Goal: Task Accomplishment & Management: Manage account settings

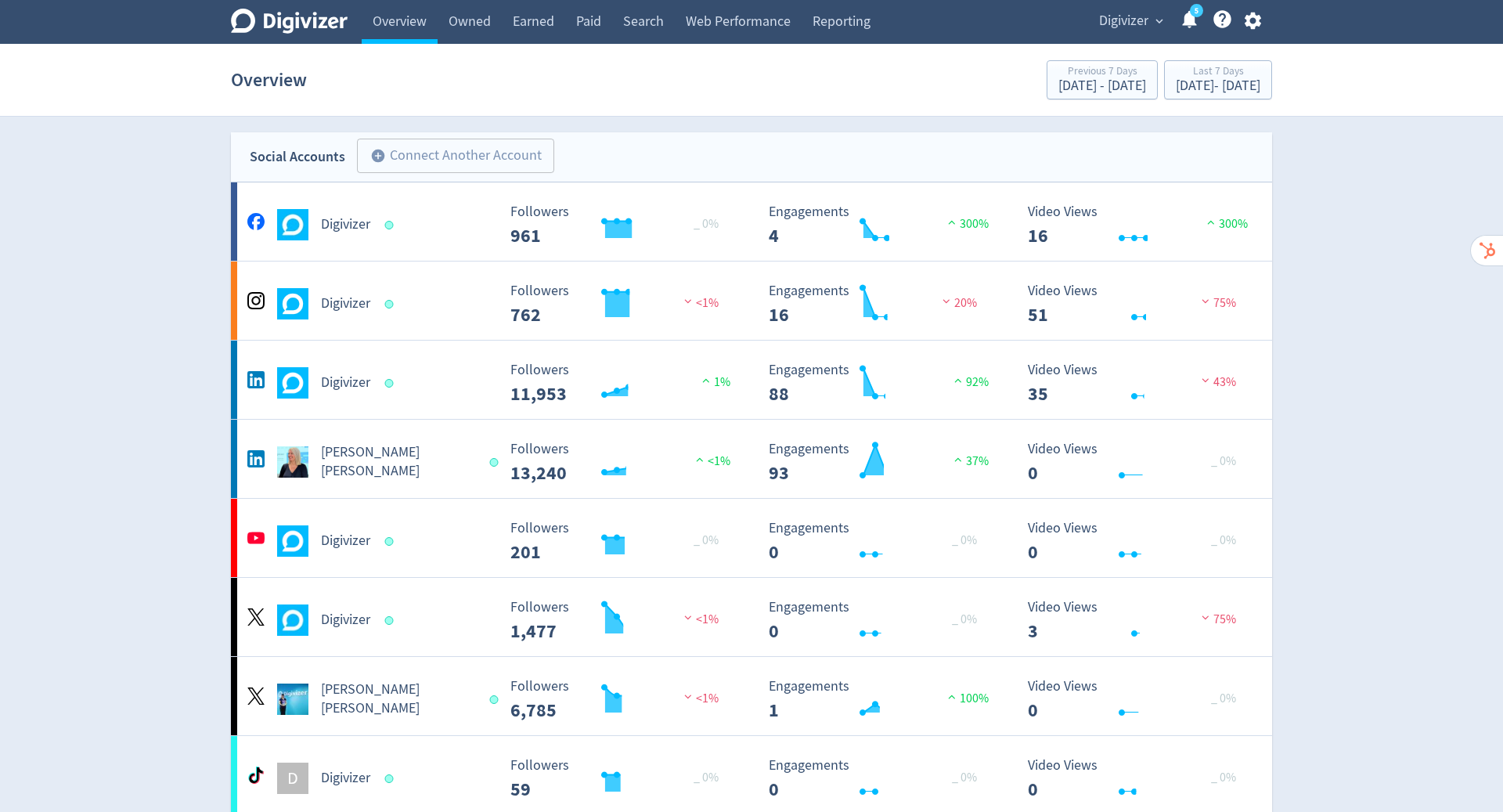
click at [1253, 29] on icon "button" at bounding box center [1253, 21] width 21 height 21
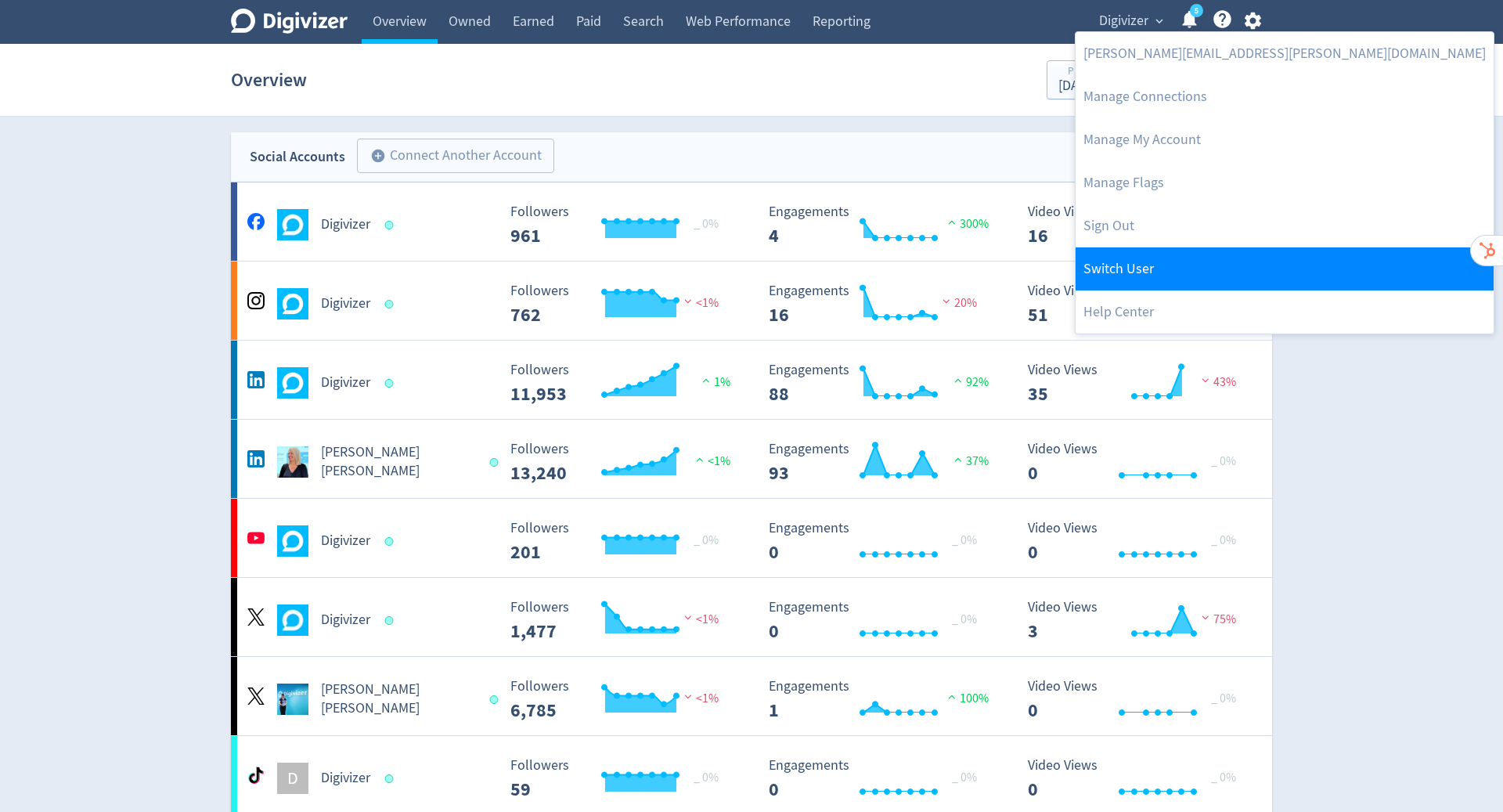
click at [1167, 286] on link "Switch User" at bounding box center [1284, 269] width 418 height 43
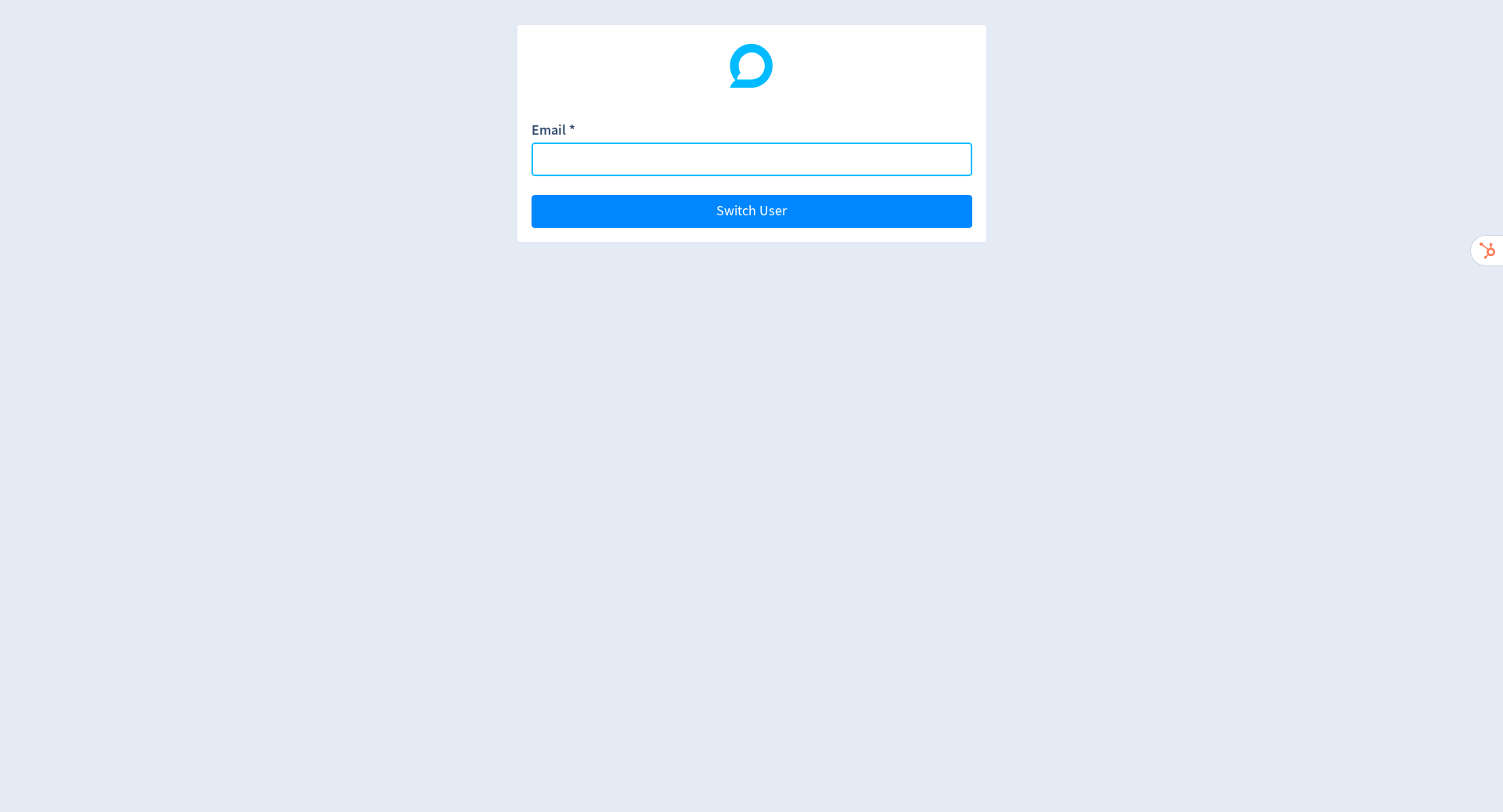
click at [816, 162] on input "Email *" at bounding box center [752, 159] width 441 height 34
paste input "[EMAIL_ADDRESS][DOMAIN_NAME]"
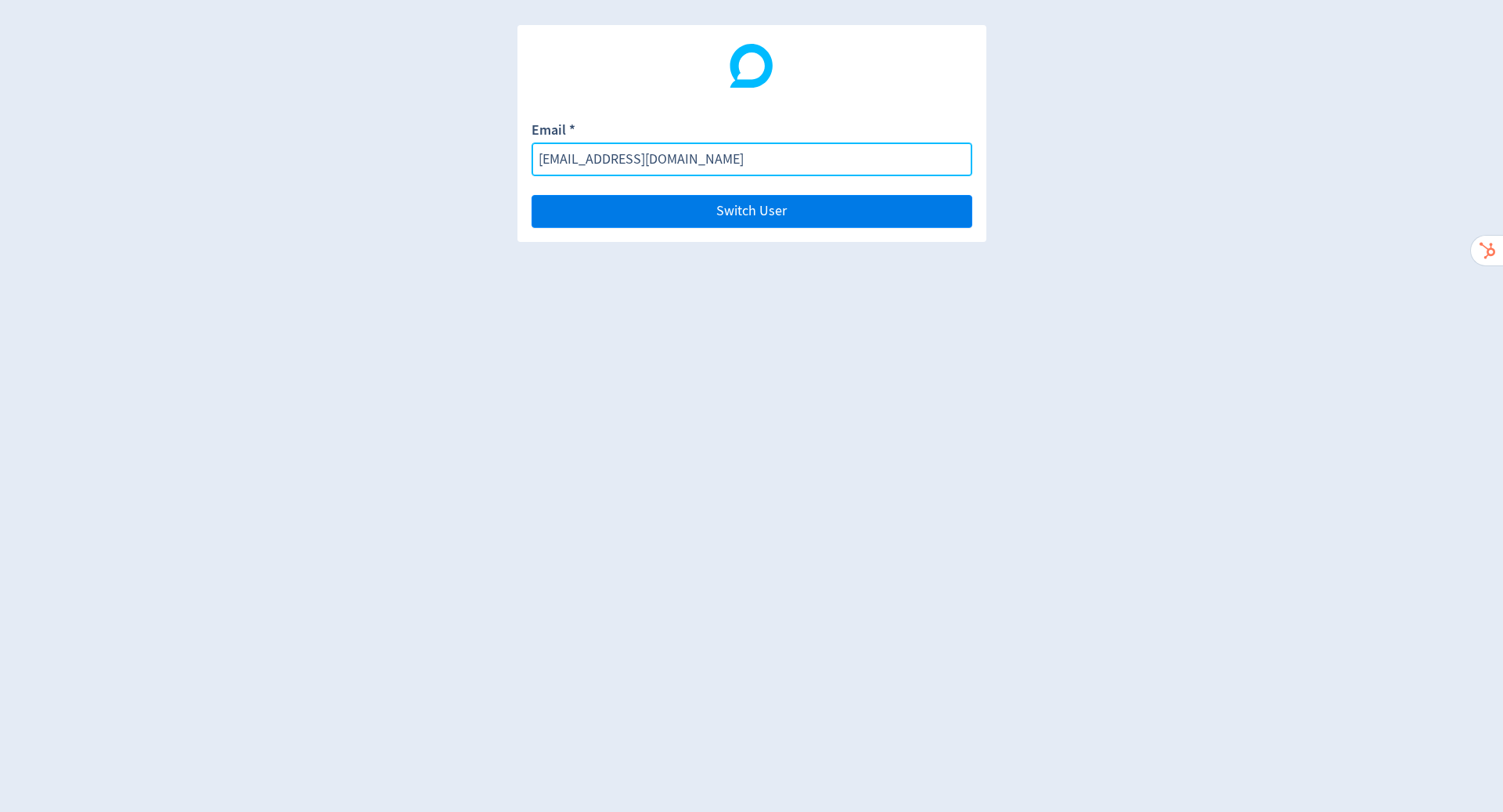
type input "[EMAIL_ADDRESS][DOMAIN_NAME]"
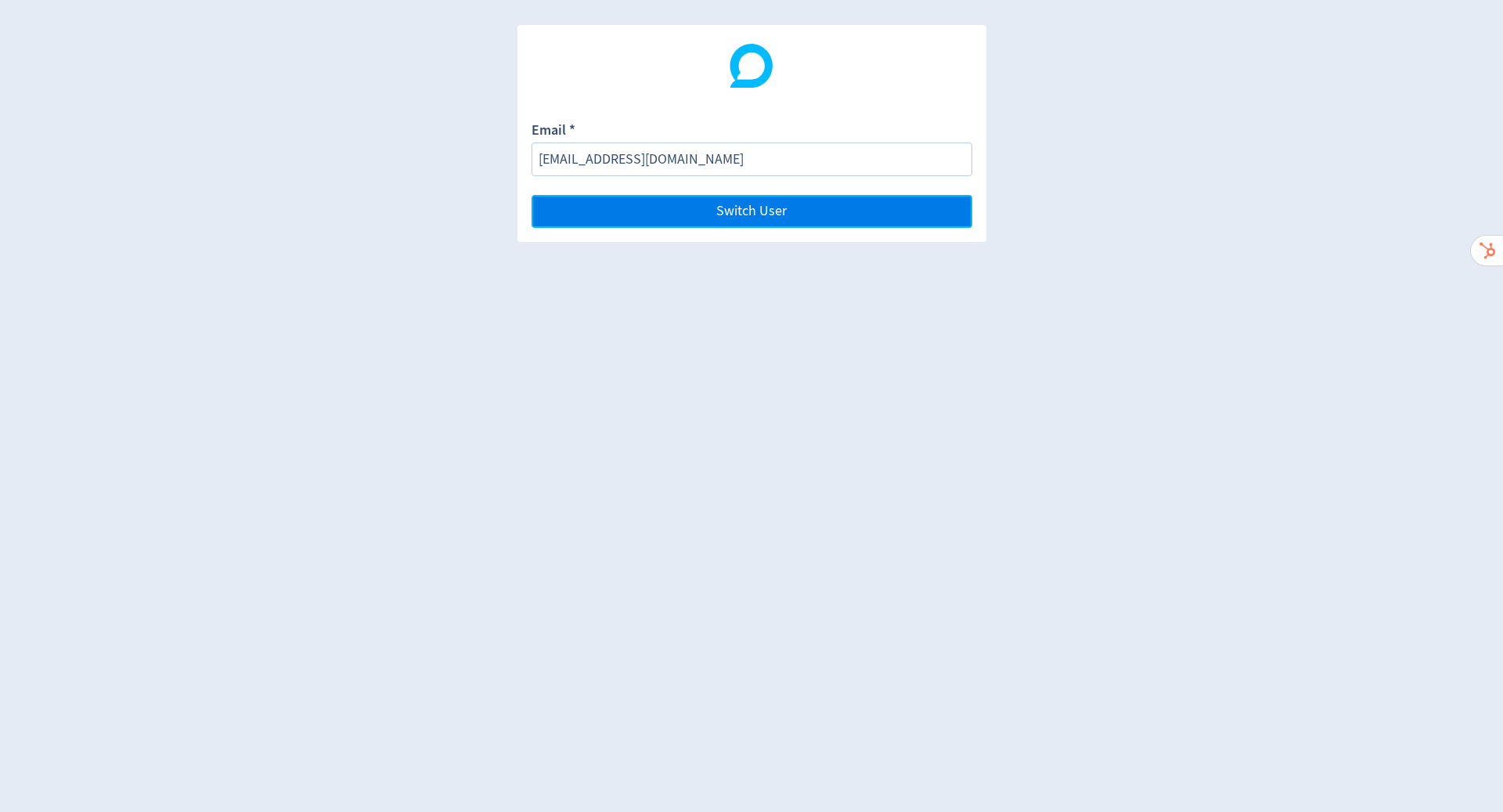
click at [828, 207] on button "Switch User" at bounding box center [752, 211] width 441 height 33
